Goal: Answer question/provide support

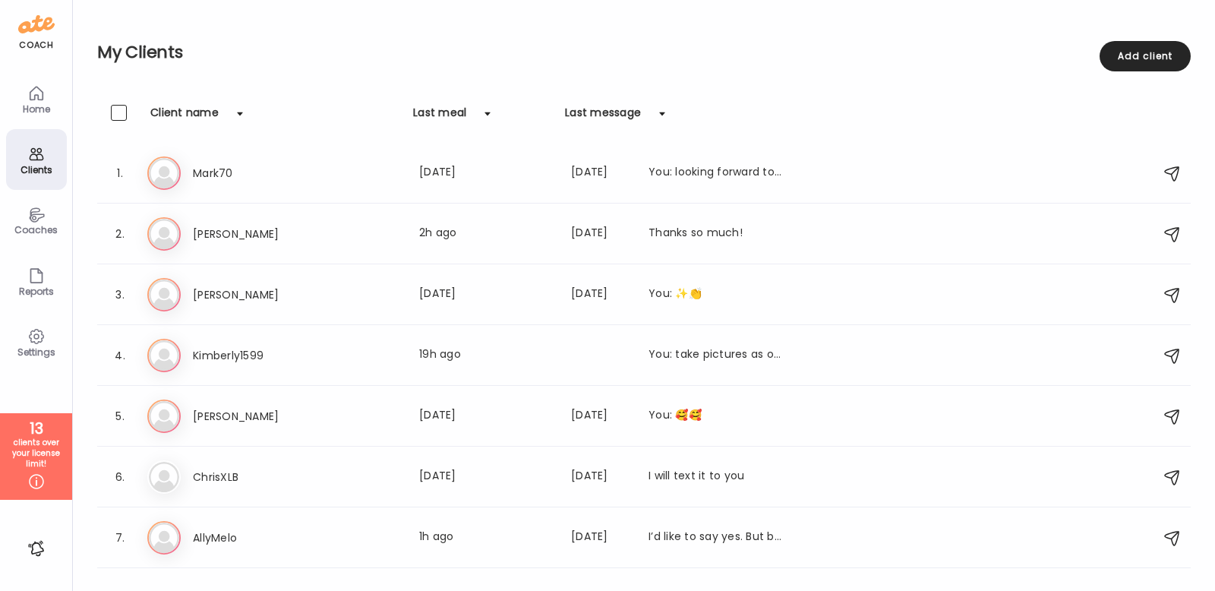
click at [46, 152] on div "Clients" at bounding box center [36, 159] width 61 height 61
click at [266, 339] on div "Ki Kimberly1599 Last meal: 19h ago You: take pictures as often as possible of f…" at bounding box center [645, 355] width 997 height 33
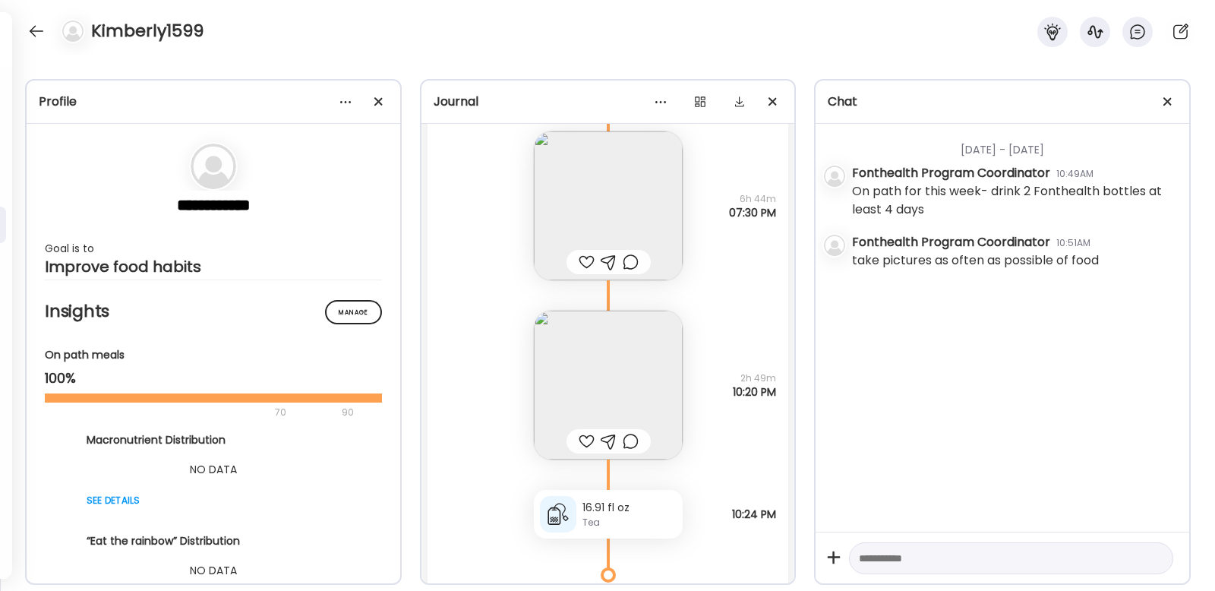
scroll to position [3288, 0]
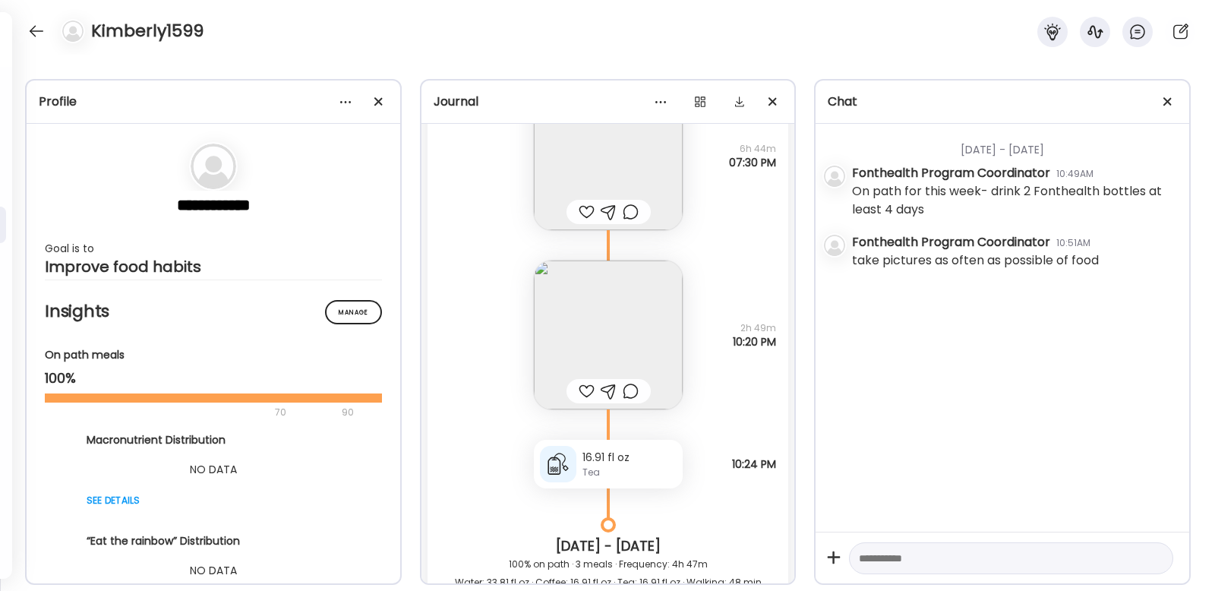
click at [631, 348] on img at bounding box center [608, 334] width 149 height 149
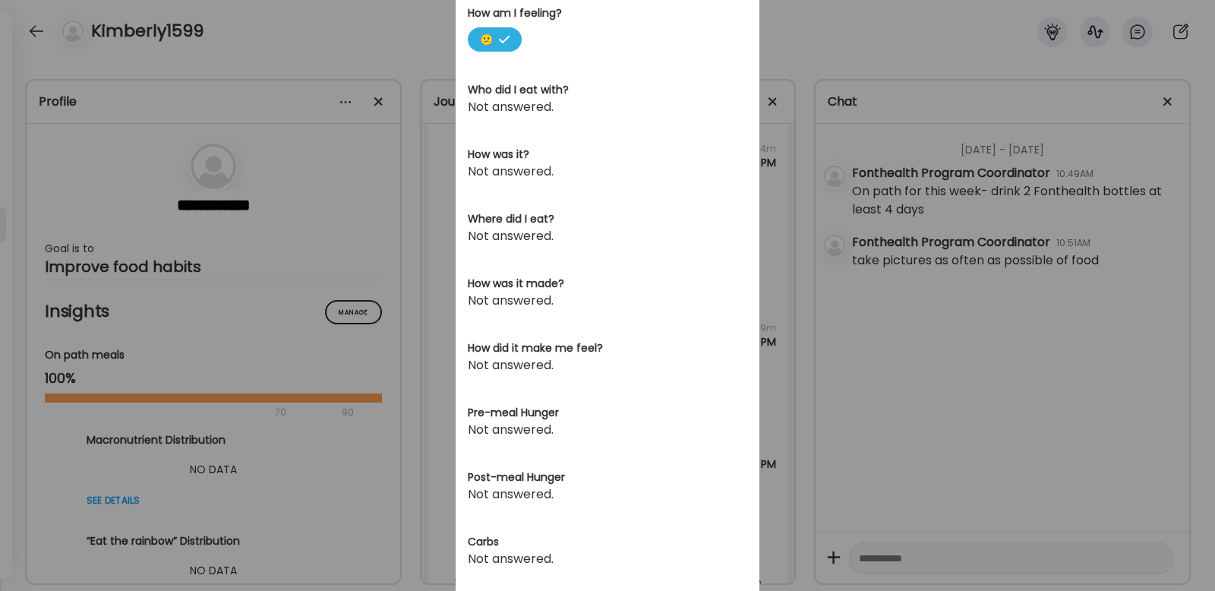
scroll to position [553, 0]
click at [311, 398] on div "Ate Coach Dashboard Wahoo! It’s official Take a moment to set up your Coach Pro…" at bounding box center [607, 295] width 1215 height 591
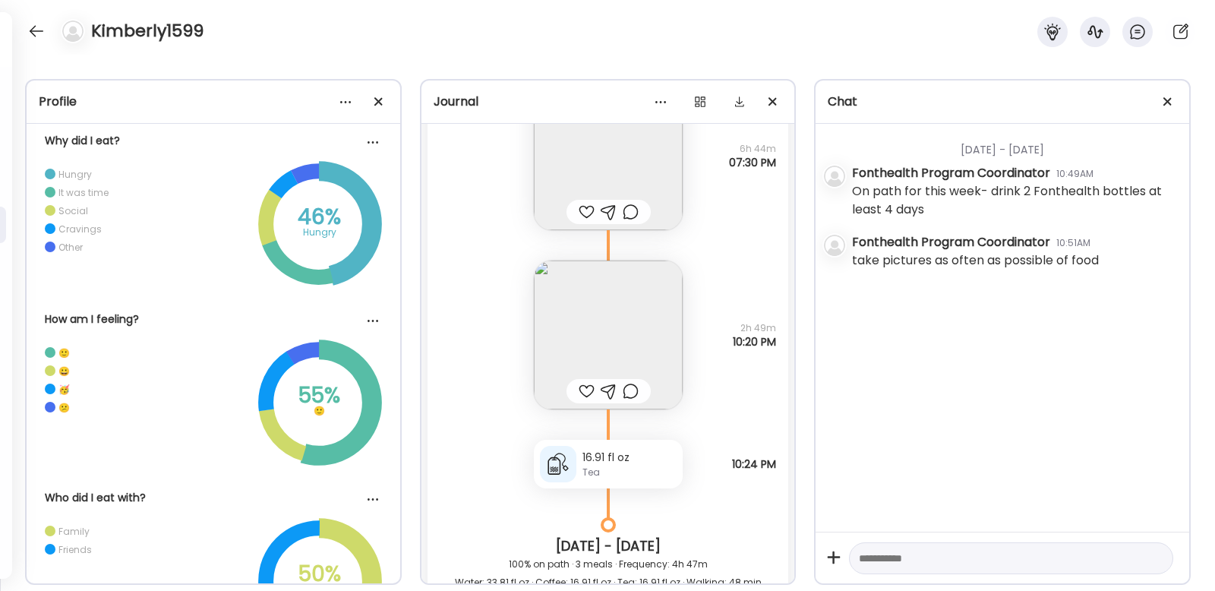
scroll to position [835, 0]
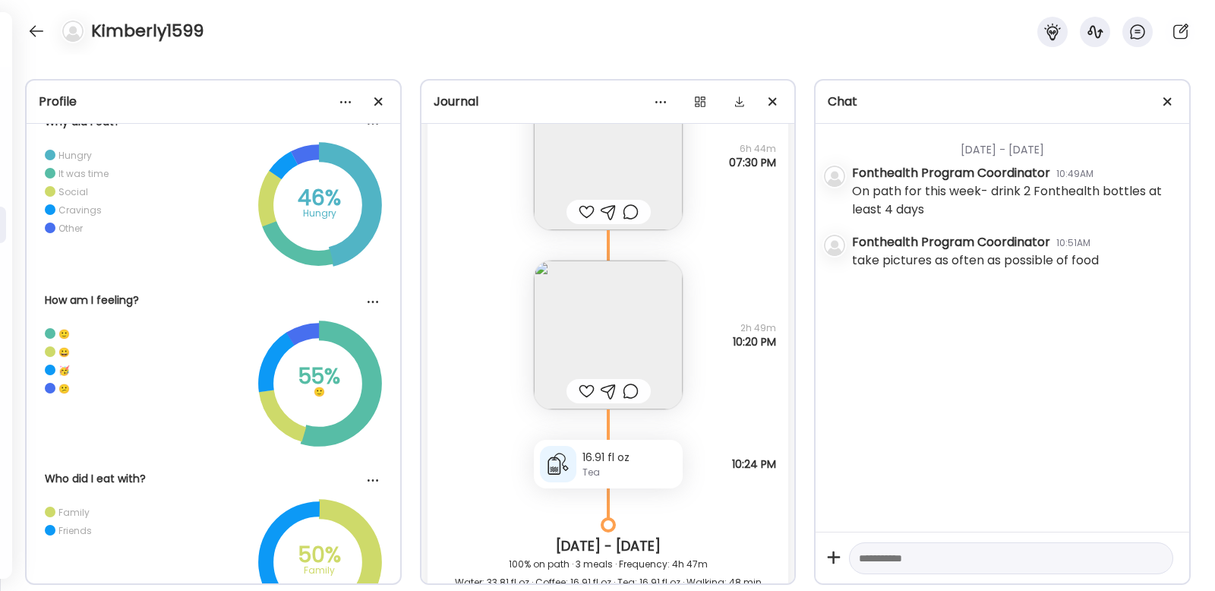
click at [307, 157] on circle at bounding box center [318, 205] width 143 height 143
click at [284, 174] on circle at bounding box center [317, 204] width 147 height 147
click at [275, 215] on icon at bounding box center [319, 205] width 126 height 126
click at [268, 215] on circle at bounding box center [319, 205] width 137 height 137
click at [292, 260] on circle at bounding box center [318, 204] width 128 height 128
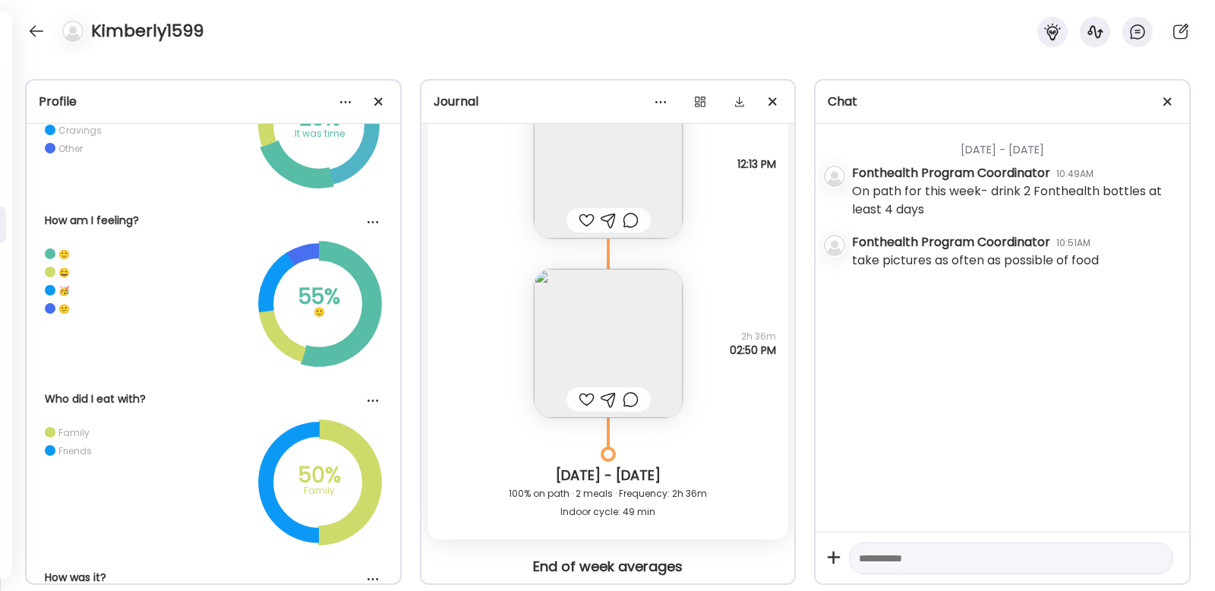
scroll to position [4008, 0]
click at [584, 216] on div at bounding box center [586, 221] width 16 height 18
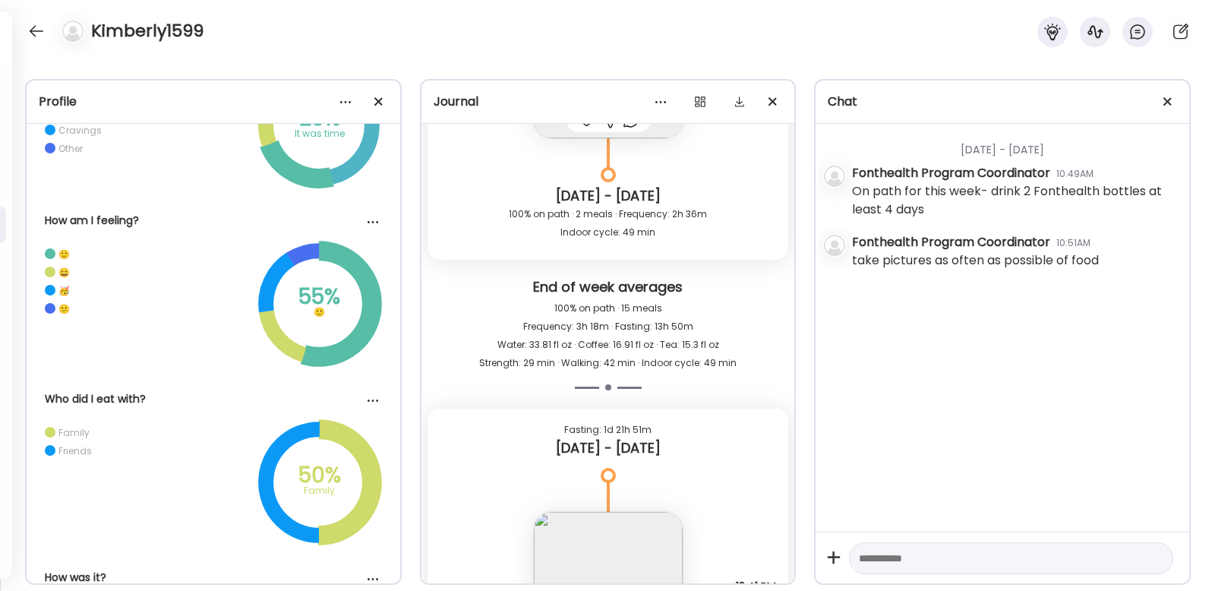
scroll to position [4287, 0]
click at [897, 552] on textarea at bounding box center [997, 558] width 277 height 18
type textarea "**********"
